Goal: Check status: Check status

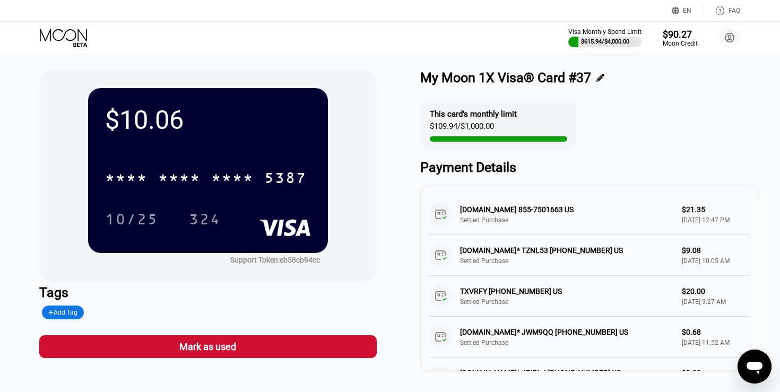
click at [70, 34] on icon at bounding box center [64, 38] width 49 height 19
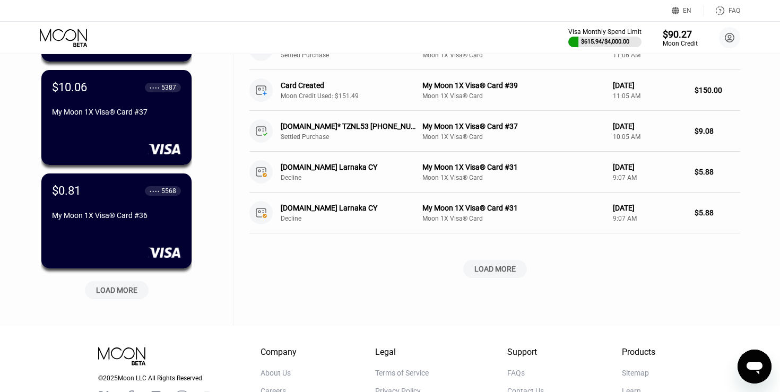
scroll to position [376, 0]
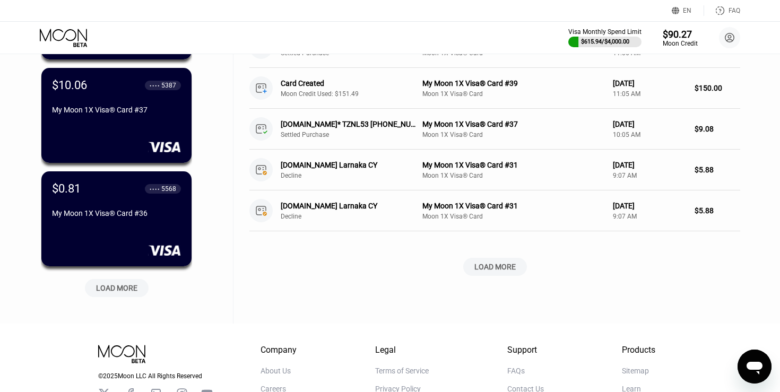
click at [125, 290] on div "LOAD MORE" at bounding box center [116, 288] width 41 height 10
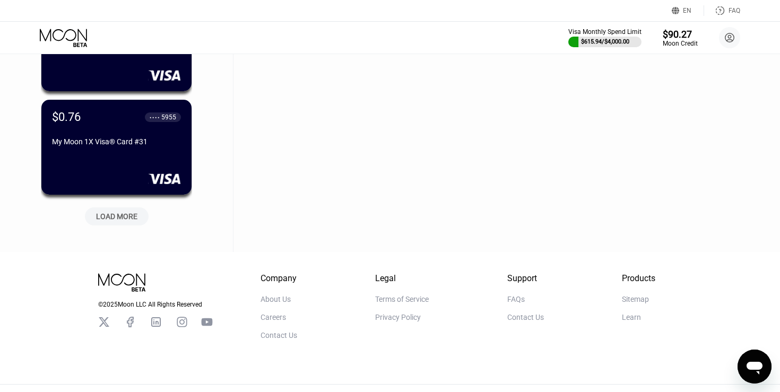
scroll to position [982, 0]
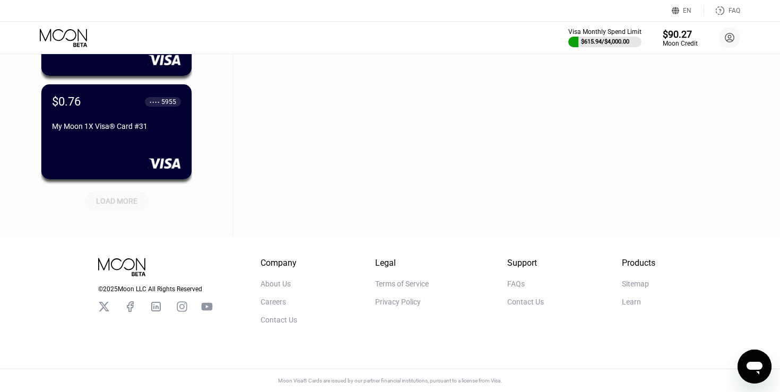
click at [124, 205] on div "LOAD MORE" at bounding box center [117, 201] width 64 height 18
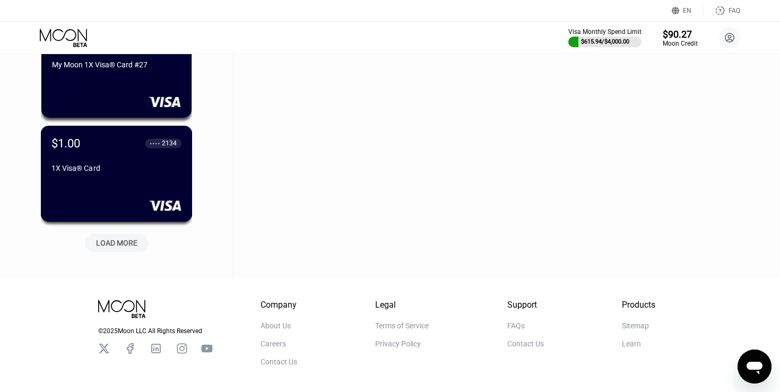
scroll to position [1499, 0]
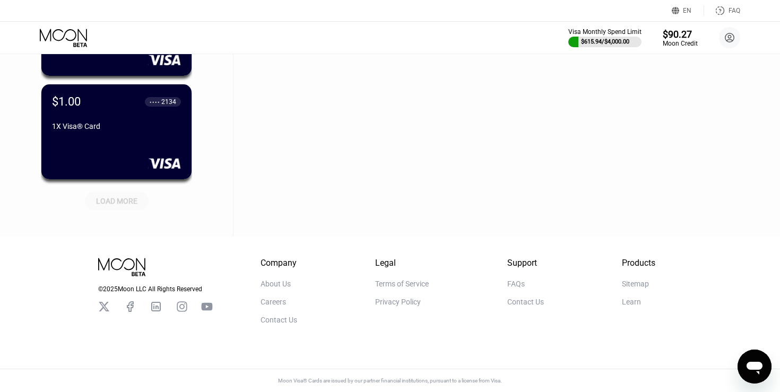
click at [124, 205] on div "LOAD MORE" at bounding box center [117, 201] width 64 height 18
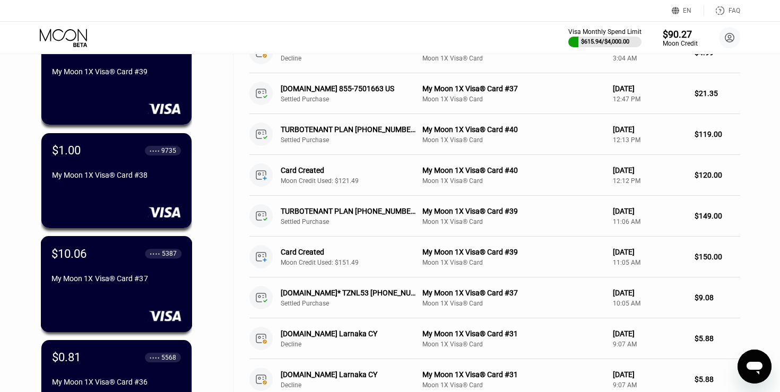
scroll to position [281, 0]
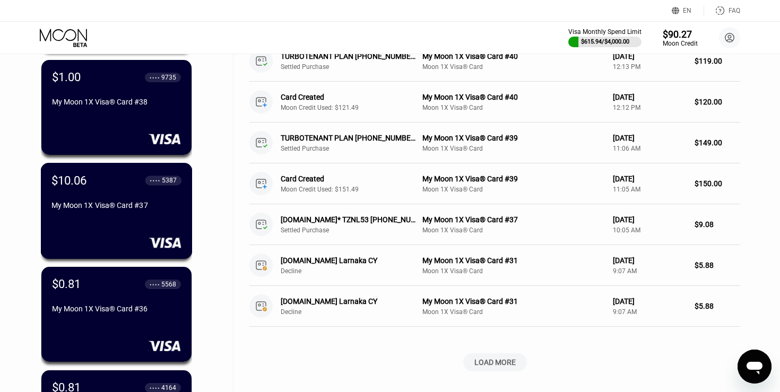
click at [98, 230] on div "$10.06 ● ● ● ● 5387 My Moon 1X Visa® Card #37" at bounding box center [117, 211] width 152 height 96
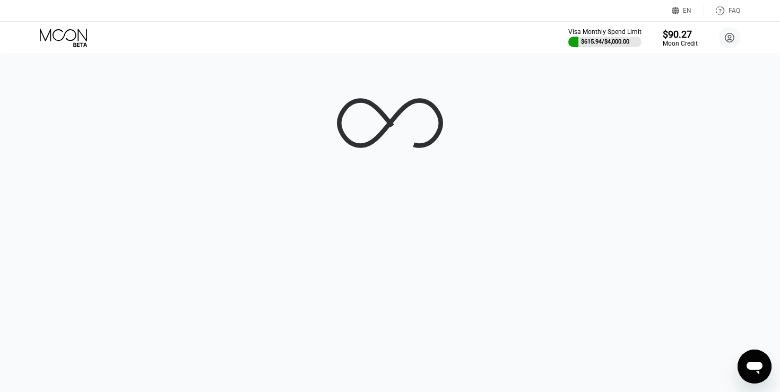
scroll to position [0, 0]
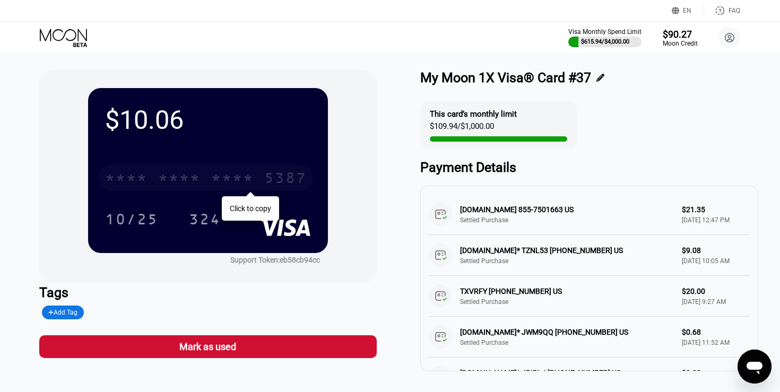
click at [163, 175] on div "* * * *" at bounding box center [179, 179] width 42 height 17
